Goal: Communication & Community: Answer question/provide support

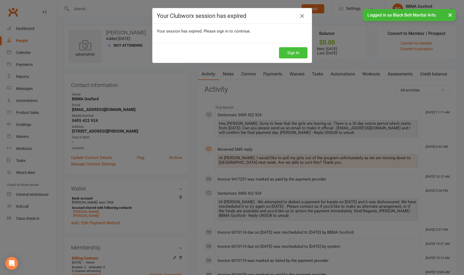
click at [292, 51] on button "Sign In" at bounding box center [293, 52] width 28 height 11
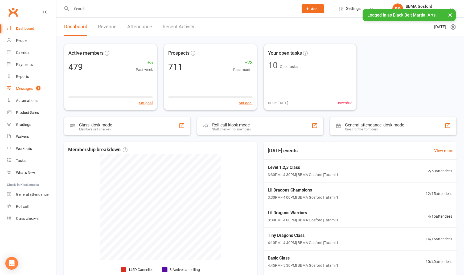
click at [27, 88] on div "Messages" at bounding box center [24, 88] width 17 height 4
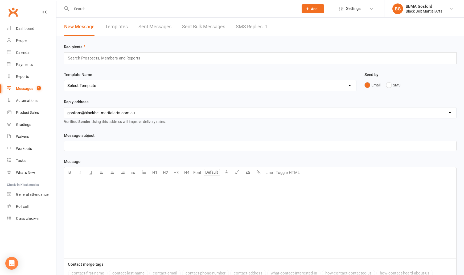
click at [248, 27] on link "SMS Replies 1" at bounding box center [252, 27] width 32 height 18
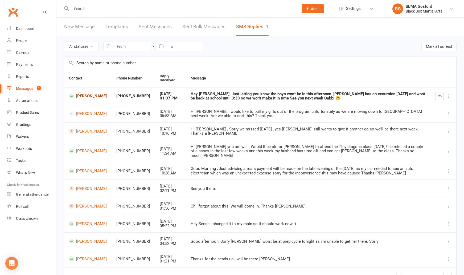
click at [83, 95] on link "Ashton Jones" at bounding box center [88, 95] width 38 height 5
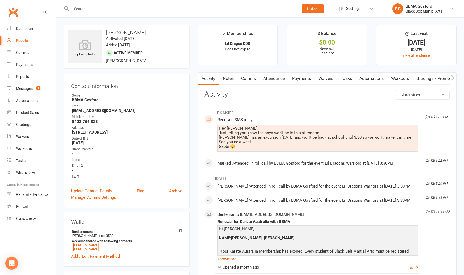
click at [252, 78] on link "Comms" at bounding box center [249, 78] width 22 height 12
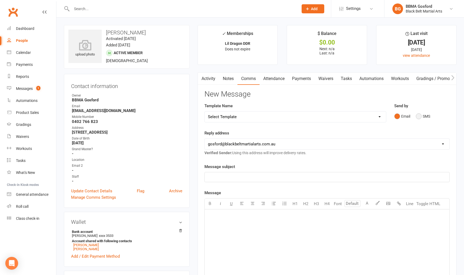
click at [418, 117] on button "SMS" at bounding box center [423, 116] width 14 height 10
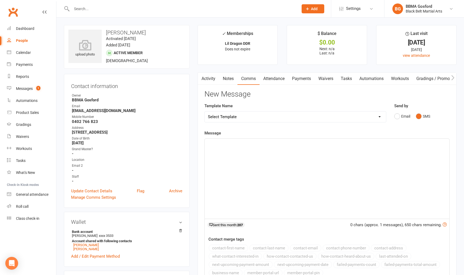
click at [231, 144] on p "﻿" at bounding box center [327, 143] width 238 height 6
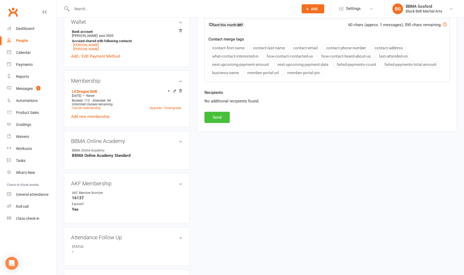
click at [217, 121] on button "Send" at bounding box center [217, 117] width 25 height 11
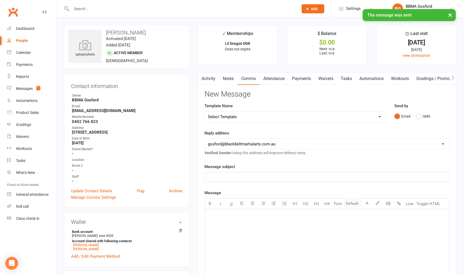
click at [210, 78] on link "Activity" at bounding box center [208, 78] width 21 height 12
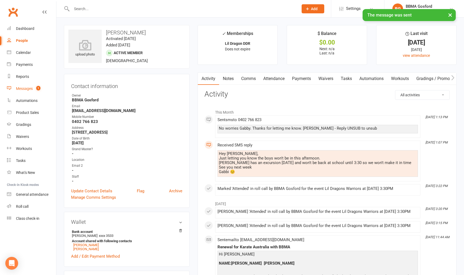
click at [27, 89] on div "Messages" at bounding box center [24, 88] width 17 height 4
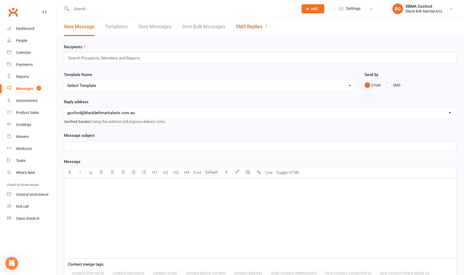
click at [250, 27] on link "SMS Replies 1" at bounding box center [252, 27] width 32 height 18
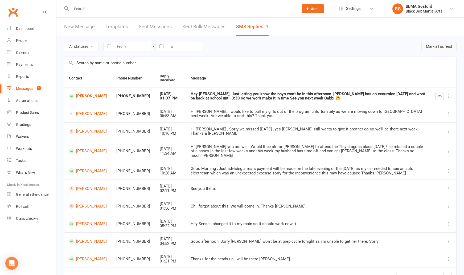
click at [447, 46] on button "Mark all as read" at bounding box center [439, 47] width 35 height 10
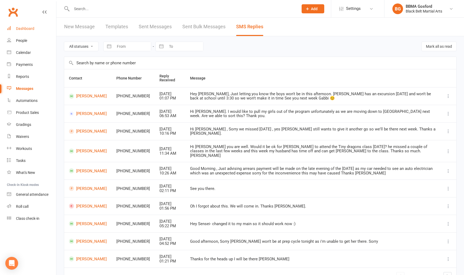
click at [26, 28] on div "Dashboard" at bounding box center [25, 28] width 18 height 4
